Goal: Task Accomplishment & Management: Manage account settings

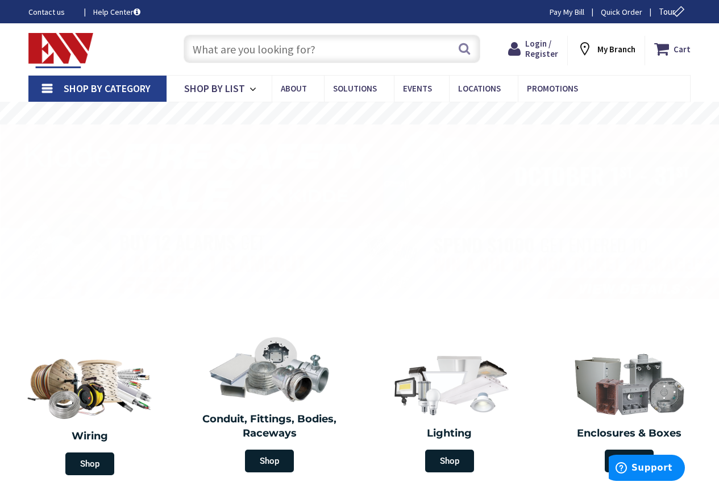
click at [230, 46] on input "text" at bounding box center [331, 49] width 297 height 28
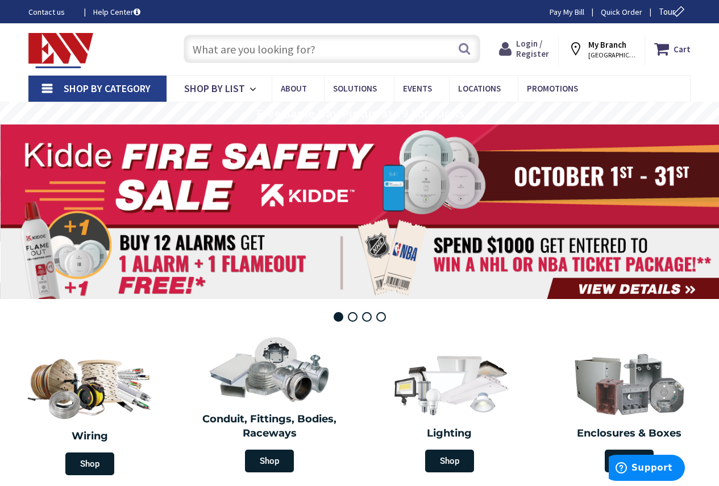
click at [538, 48] on span "Login / Register" at bounding box center [532, 48] width 33 height 21
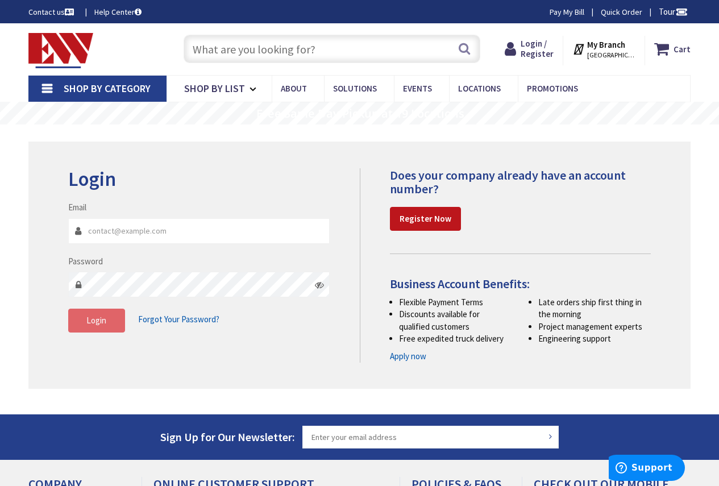
type input "wayne@bellelectricalcontractors.com"
click at [94, 322] on span "Login" at bounding box center [96, 320] width 20 height 11
